Goal: Transaction & Acquisition: Purchase product/service

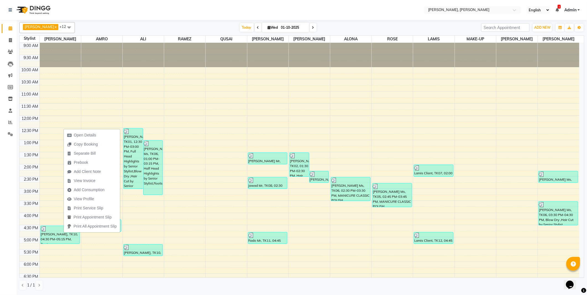
click at [49, 217] on td at bounding box center [308, 216] width 539 height 6
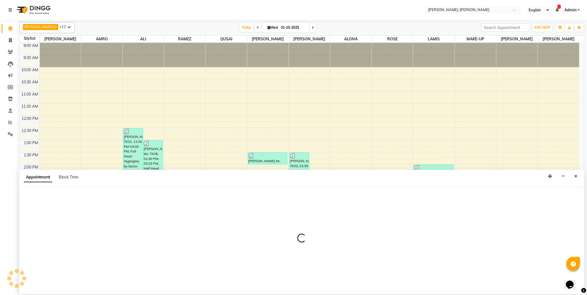
select select "59729"
select select "960"
select select "tentative"
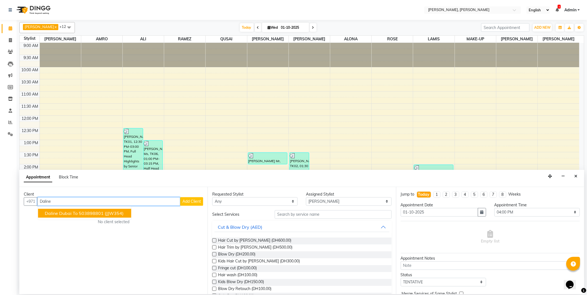
click at [109, 211] on span "(JJW354)" at bounding box center [114, 213] width 19 height 6
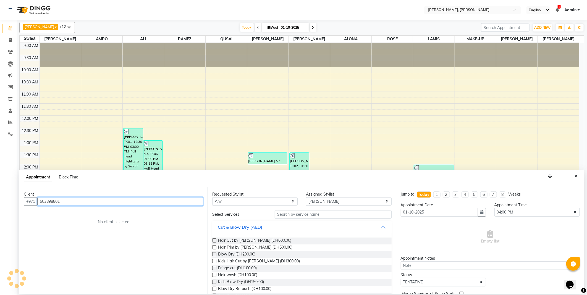
type input "503898801"
click at [241, 202] on select "Any [PERSON_NAME] [PERSON_NAME] ALYA [PERSON_NAME] AMRO [PERSON_NAME] [PERSON_N…" at bounding box center [254, 201] width 85 height 9
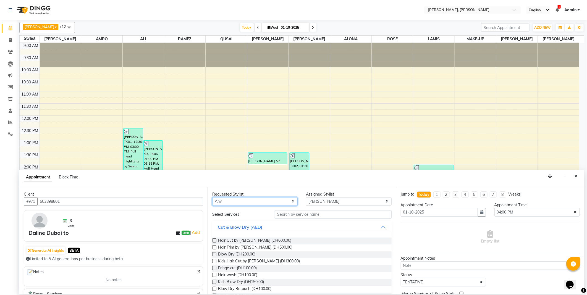
select select "59729"
click at [212, 197] on select "Any [PERSON_NAME] [PERSON_NAME] ALYA [PERSON_NAME] AMRO [PERSON_NAME] [PERSON_N…" at bounding box center [254, 201] width 85 height 9
click at [291, 215] on input "text" at bounding box center [333, 214] width 117 height 9
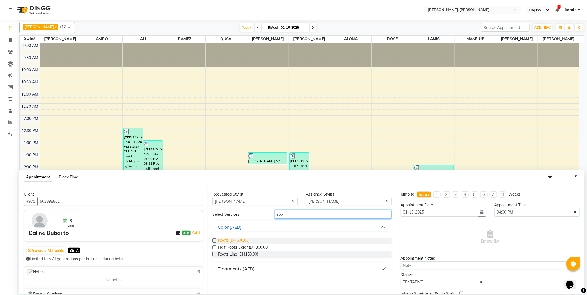
type input "roo"
click at [238, 239] on span "Roots (DH600.00)" at bounding box center [233, 241] width 31 height 7
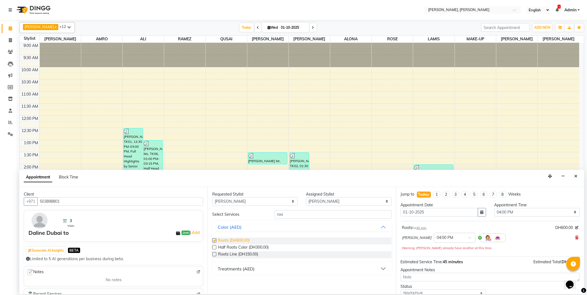
checkbox input "false"
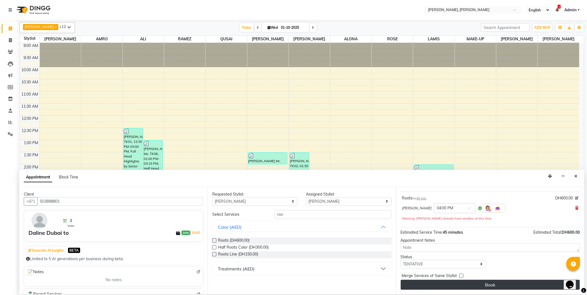
click at [481, 286] on button "Book" at bounding box center [489, 285] width 179 height 10
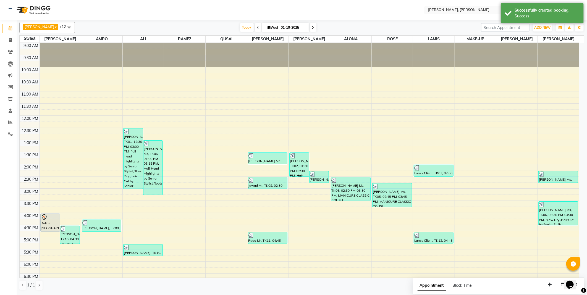
click at [50, 222] on div "Daline [GEOGRAPHIC_DATA] to, TK13, 04:00 PM-04:45 PM, Roots" at bounding box center [50, 223] width 19 height 18
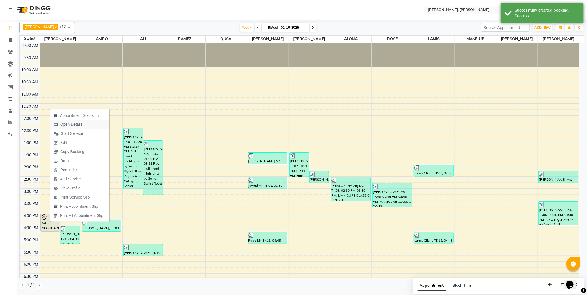
click at [72, 124] on span "Open Details" at bounding box center [71, 125] width 22 height 6
select select "7"
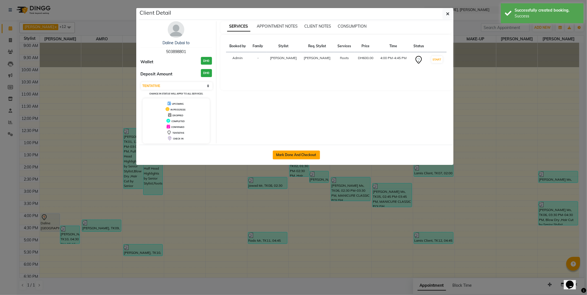
click at [292, 154] on button "Mark Done And Checkout" at bounding box center [296, 155] width 47 height 9
select select "service"
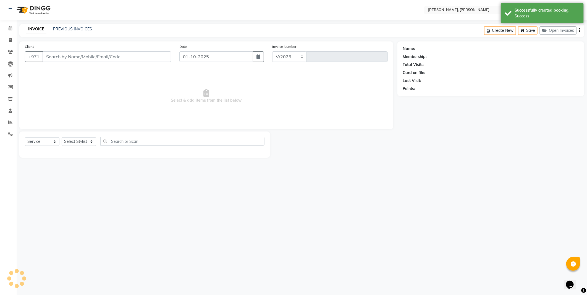
select select "7142"
type input "2760"
select select "3"
type input "503898801"
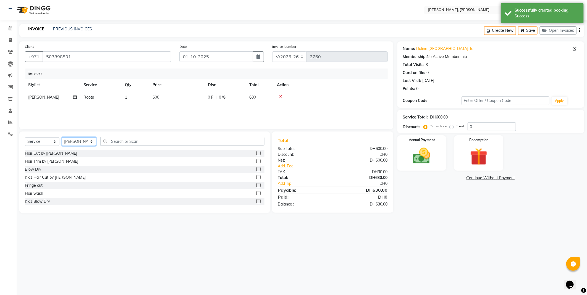
click at [90, 146] on select "Select Stylist [PERSON_NAME] [PERSON_NAME] ALYA [PERSON_NAME] AMRO [PERSON_NAME…" at bounding box center [79, 141] width 35 height 9
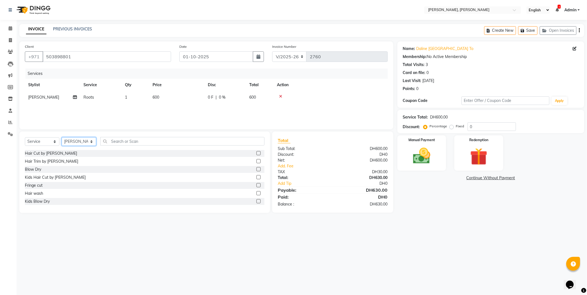
click at [62, 138] on select "Select Stylist [PERSON_NAME] [PERSON_NAME] ALYA [PERSON_NAME] AMRO [PERSON_NAME…" at bounding box center [79, 141] width 35 height 9
click at [86, 142] on select "Select Stylist [PERSON_NAME] [PERSON_NAME] ALYA [PERSON_NAME] AMRO [PERSON_NAME…" at bounding box center [79, 141] width 35 height 9
select select "59729"
click at [62, 138] on select "Select Stylist [PERSON_NAME] [PERSON_NAME] ALYA [PERSON_NAME] AMRO [PERSON_NAME…" at bounding box center [79, 141] width 35 height 9
click at [256, 161] on label at bounding box center [258, 161] width 4 height 4
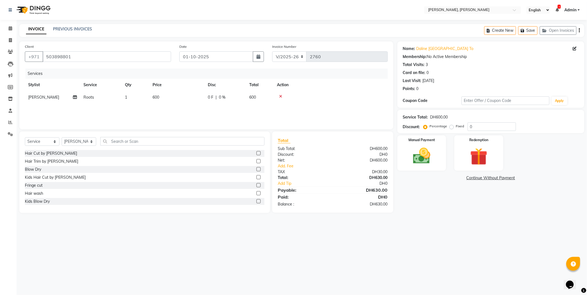
click at [256, 161] on input "checkbox" at bounding box center [258, 162] width 4 height 4
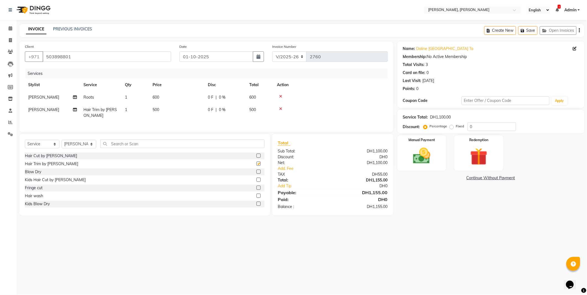
checkbox input "false"
click at [82, 147] on select "Select Stylist [PERSON_NAME] [PERSON_NAME] ALYA [PERSON_NAME] AMRO [PERSON_NAME…" at bounding box center [79, 144] width 35 height 9
select select "93336"
click at [62, 144] on select "Select Stylist [PERSON_NAME] [PERSON_NAME] ALYA [PERSON_NAME] AMRO [PERSON_NAME…" at bounding box center [79, 144] width 35 height 9
click at [256, 190] on label at bounding box center [258, 188] width 4 height 4
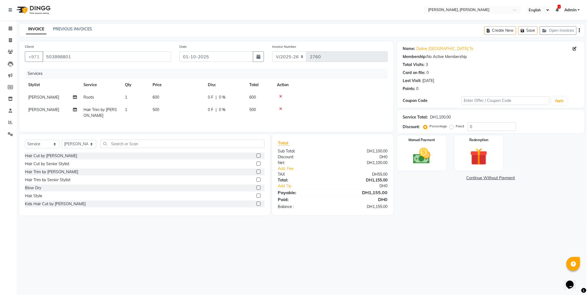
click at [256, 190] on input "checkbox" at bounding box center [258, 188] width 4 height 4
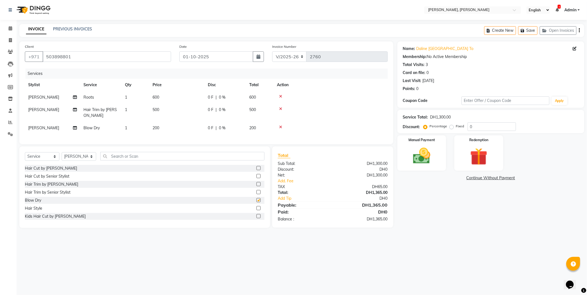
checkbox input "false"
click at [421, 155] on img at bounding box center [421, 156] width 28 height 20
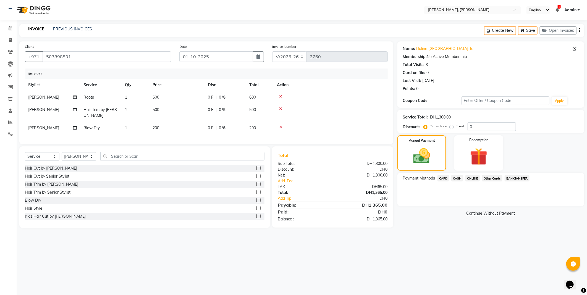
click at [492, 178] on span "Other Cards" at bounding box center [492, 178] width 20 height 6
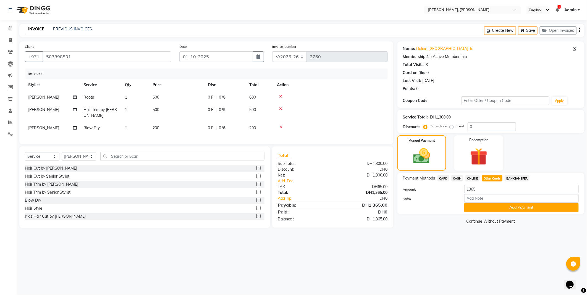
click at [165, 98] on td "600" at bounding box center [176, 97] width 55 height 12
select select "59729"
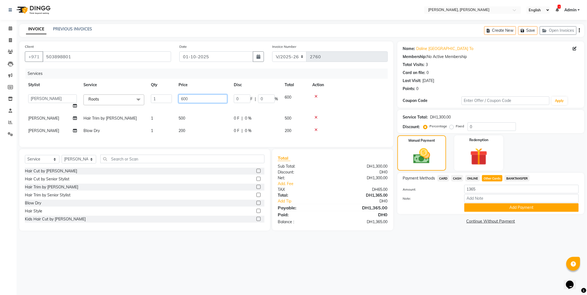
click at [189, 99] on input "600" at bounding box center [202, 98] width 49 height 9
type input "6"
type input "0"
click at [194, 116] on td "500" at bounding box center [202, 118] width 55 height 12
select select "59729"
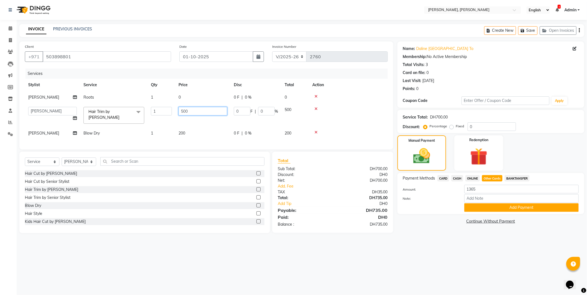
click at [202, 112] on input "500" at bounding box center [202, 111] width 49 height 9
type input "5"
type input "0"
click at [200, 134] on td "200" at bounding box center [202, 133] width 55 height 12
select select "93336"
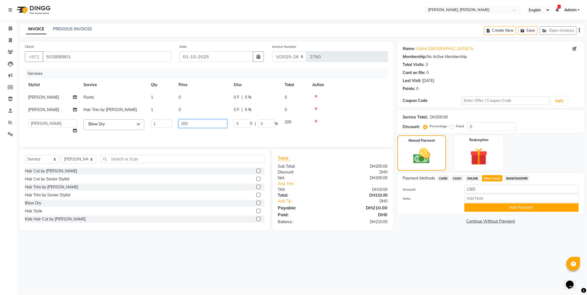
click at [201, 125] on input "200" at bounding box center [202, 123] width 49 height 9
type input "2"
type input "0"
click at [496, 210] on button "Add Payment" at bounding box center [521, 207] width 114 height 9
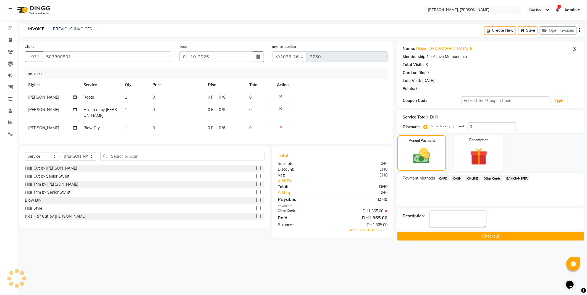
click at [443, 180] on span "CARD" at bounding box center [443, 178] width 12 height 6
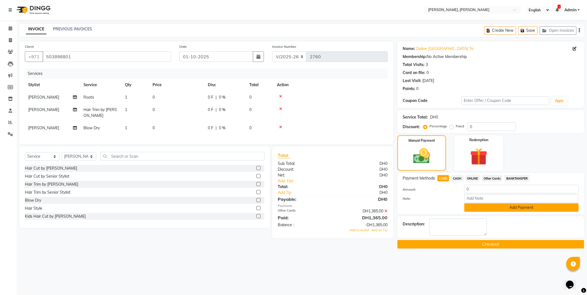
click at [496, 209] on button "Add Payment" at bounding box center [521, 207] width 114 height 9
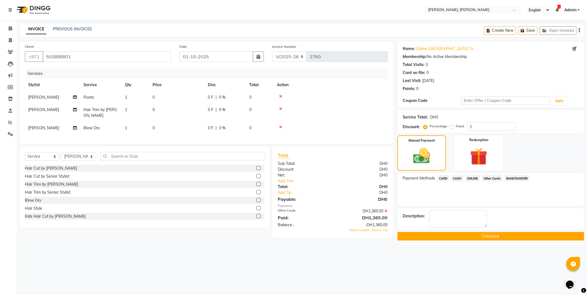
click at [423, 238] on button "Checkout" at bounding box center [490, 236] width 187 height 9
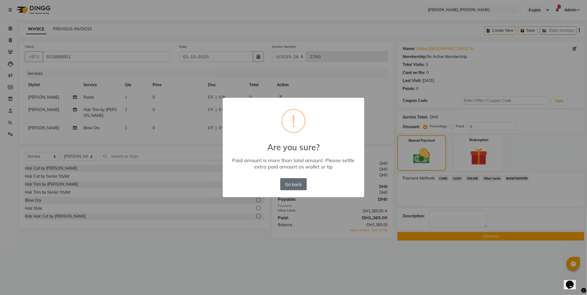
click at [290, 185] on button "Go back" at bounding box center [293, 184] width 27 height 12
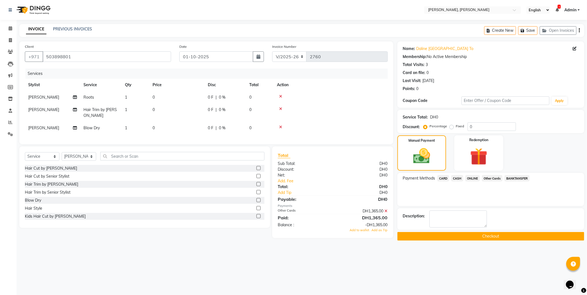
click at [444, 178] on span "CARD" at bounding box center [443, 178] width 12 height 6
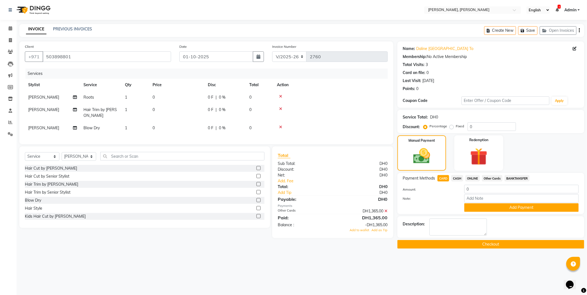
click at [461, 177] on span "CASH" at bounding box center [457, 178] width 12 height 6
click at [176, 188] on div "Hair Trim by [PERSON_NAME]" at bounding box center [144, 184] width 239 height 7
click at [173, 159] on input "text" at bounding box center [182, 156] width 164 height 9
click at [172, 130] on td "0" at bounding box center [176, 128] width 55 height 12
select select "93336"
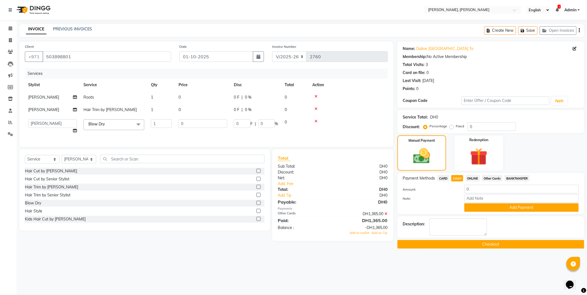
click at [386, 216] on icon at bounding box center [385, 214] width 3 height 4
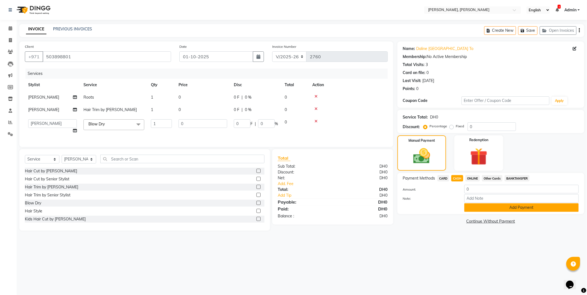
click at [471, 209] on button "Add Payment" at bounding box center [521, 207] width 114 height 9
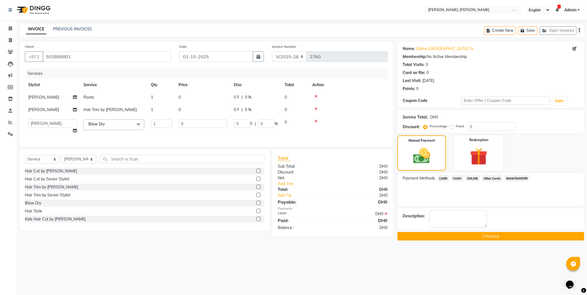
click at [425, 235] on button "Checkout" at bounding box center [490, 236] width 187 height 9
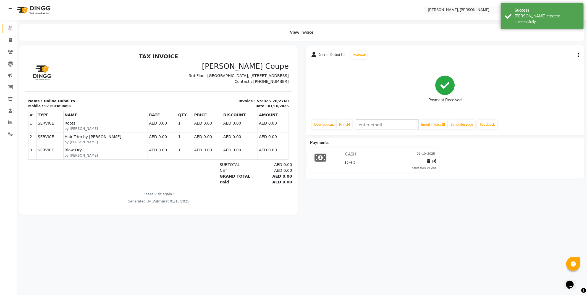
click at [7, 28] on span at bounding box center [11, 28] width 10 height 6
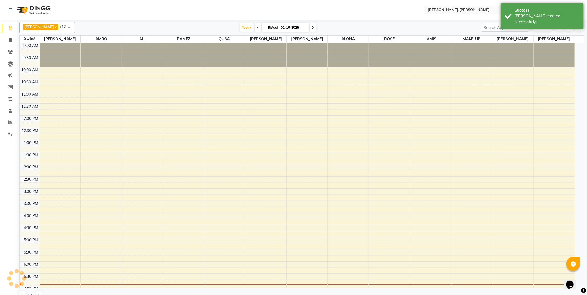
scroll to position [69, 0]
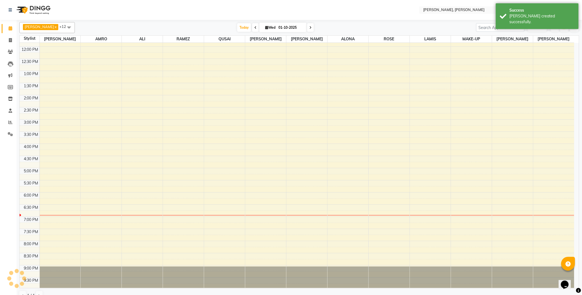
click at [4, 30] on link "Calendar" at bounding box center [8, 28] width 13 height 9
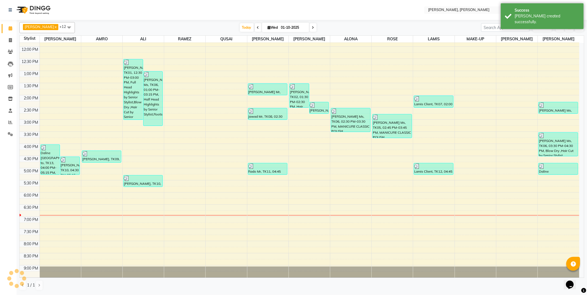
scroll to position [0, 0]
